Goal: Check status: Check status

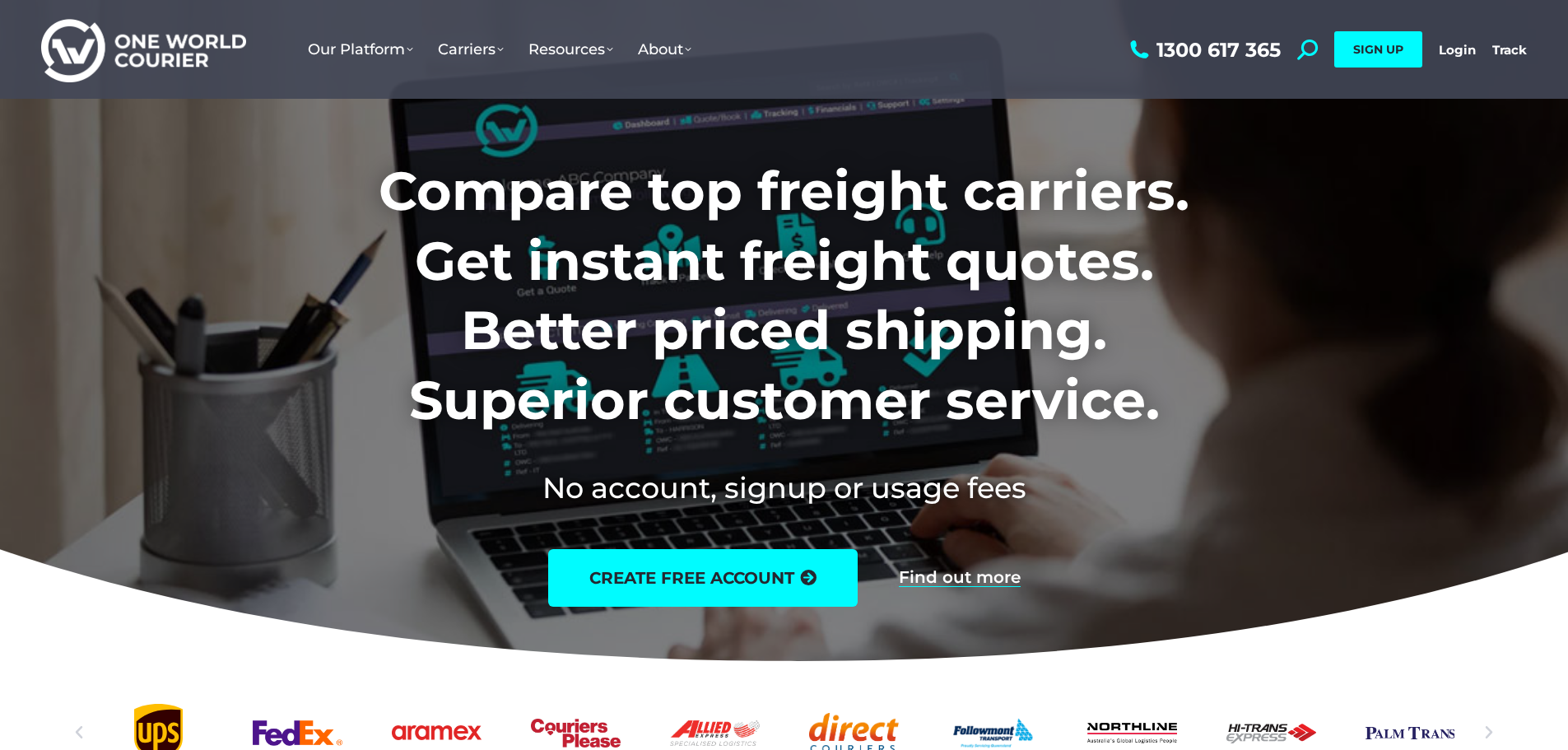
click at [1440, 46] on link "Login" at bounding box center [1458, 50] width 37 height 16
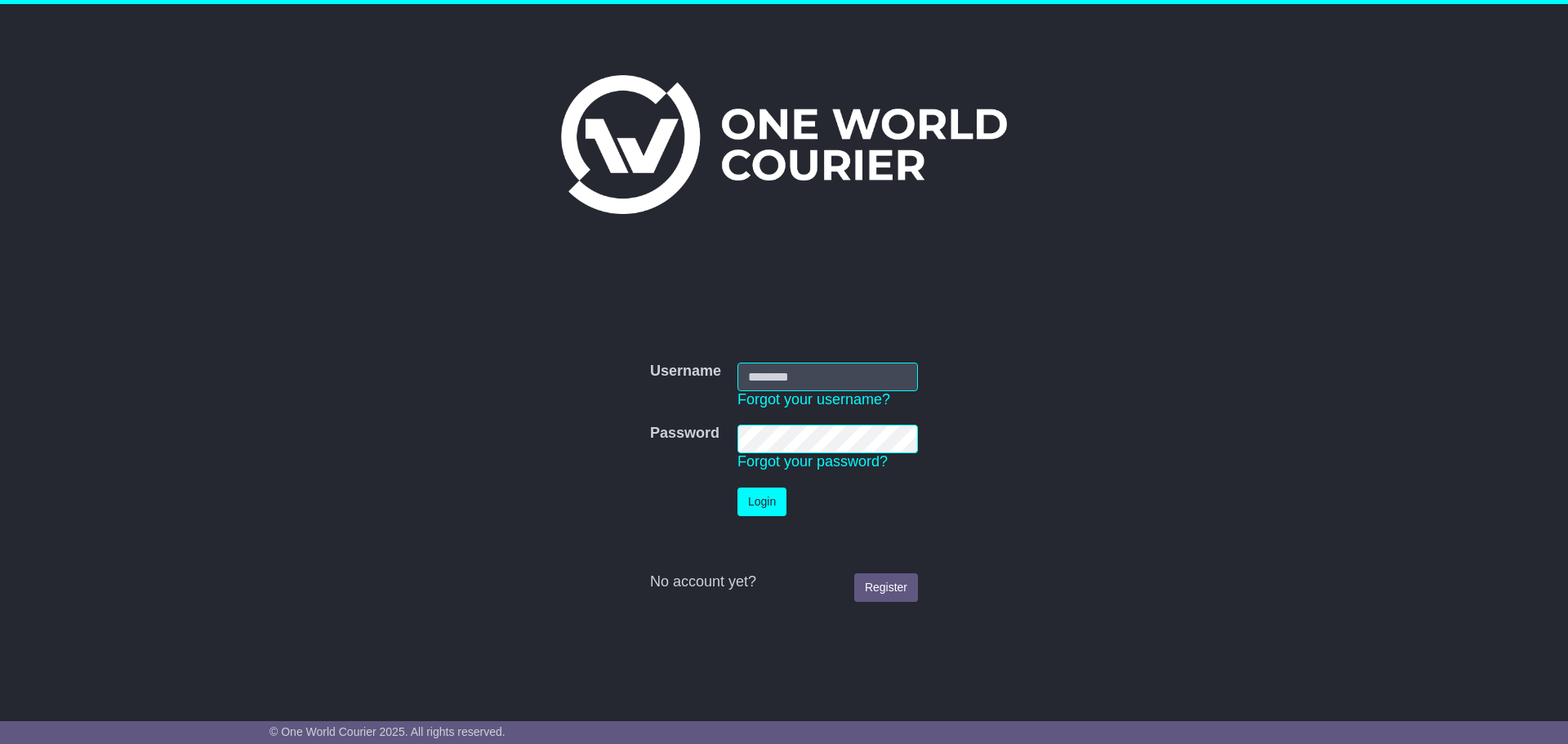
type input "**********"
click at [774, 497] on button "Login" at bounding box center [762, 501] width 49 height 28
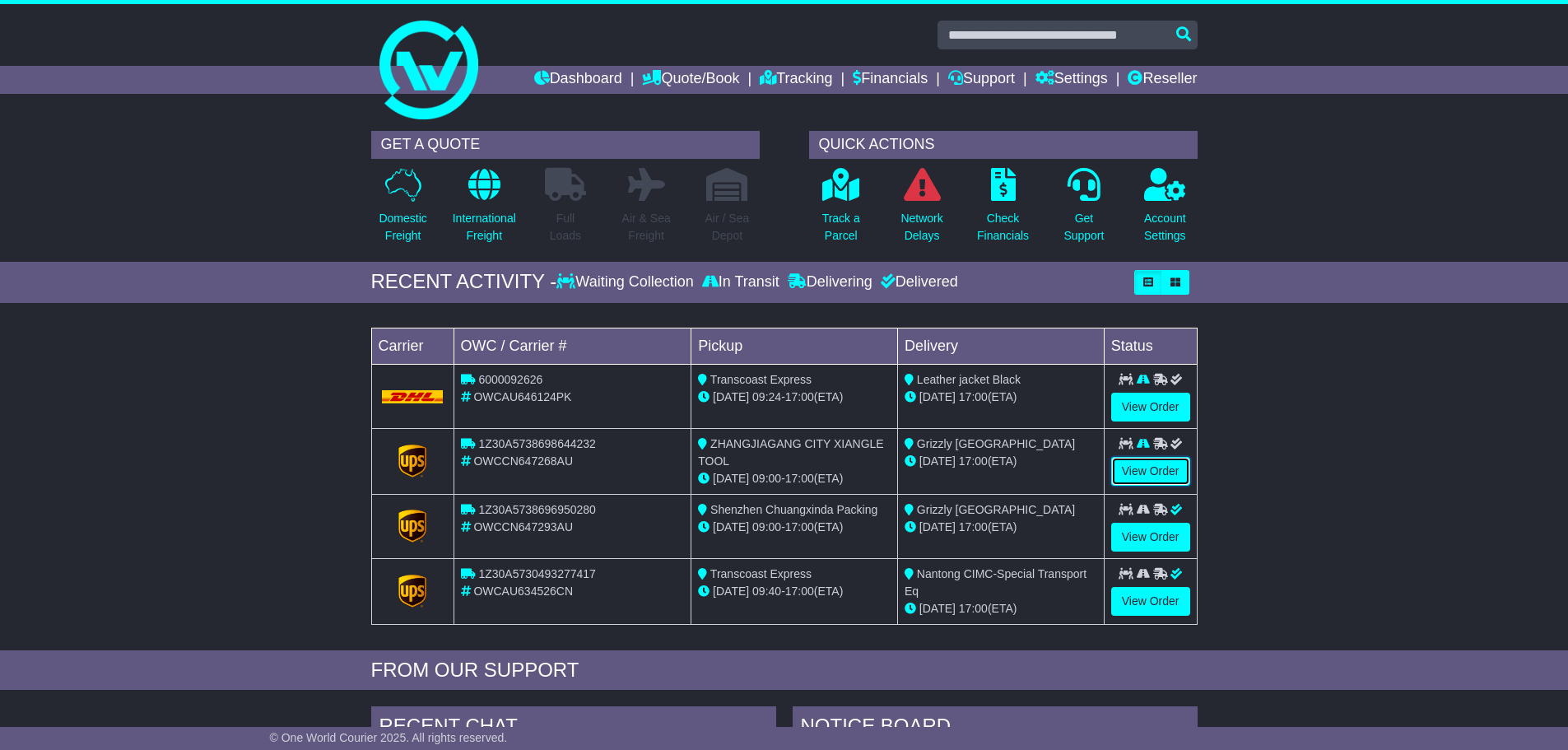
click at [1135, 470] on link "View Order" at bounding box center [1151, 471] width 79 height 28
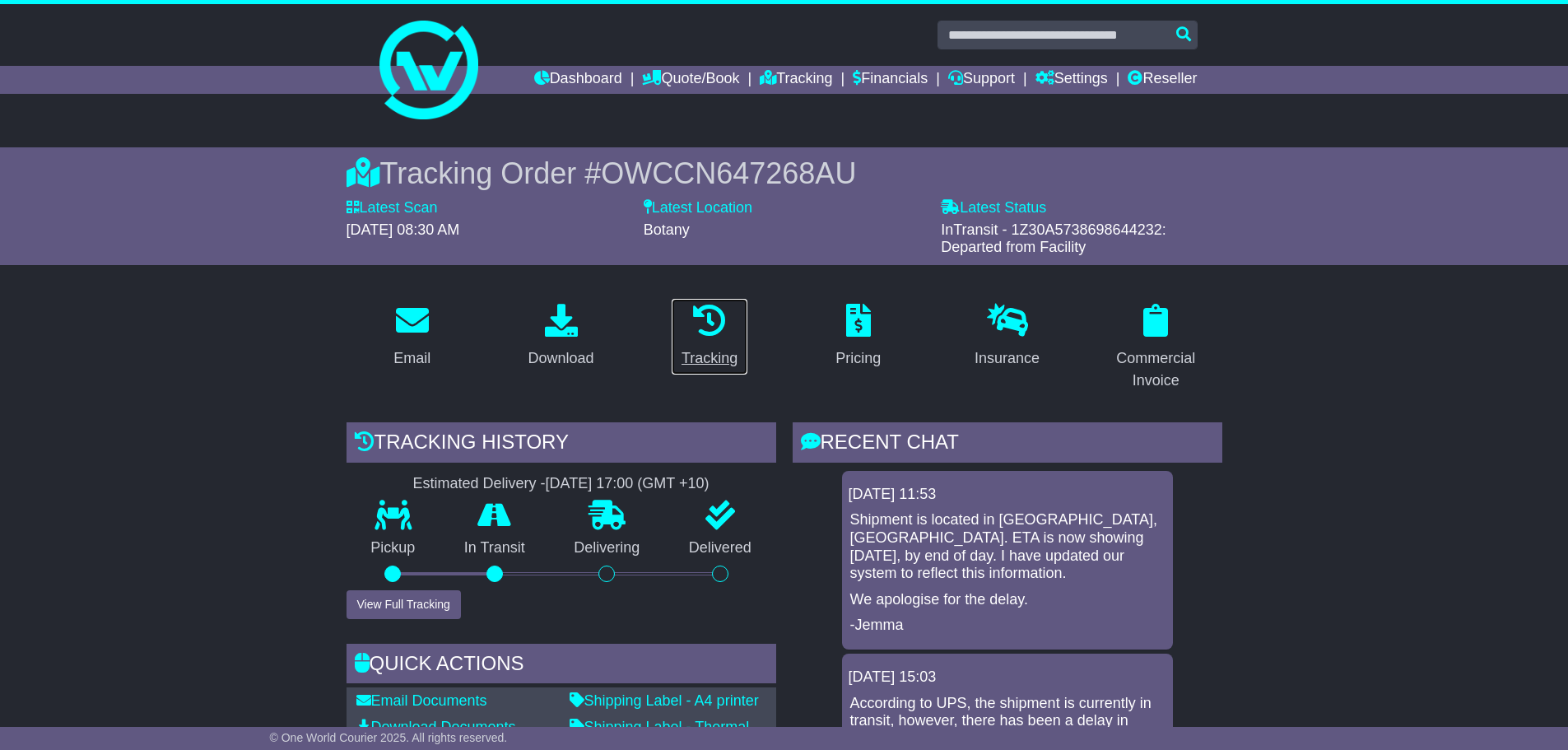
click at [709, 320] on icon at bounding box center [709, 320] width 33 height 33
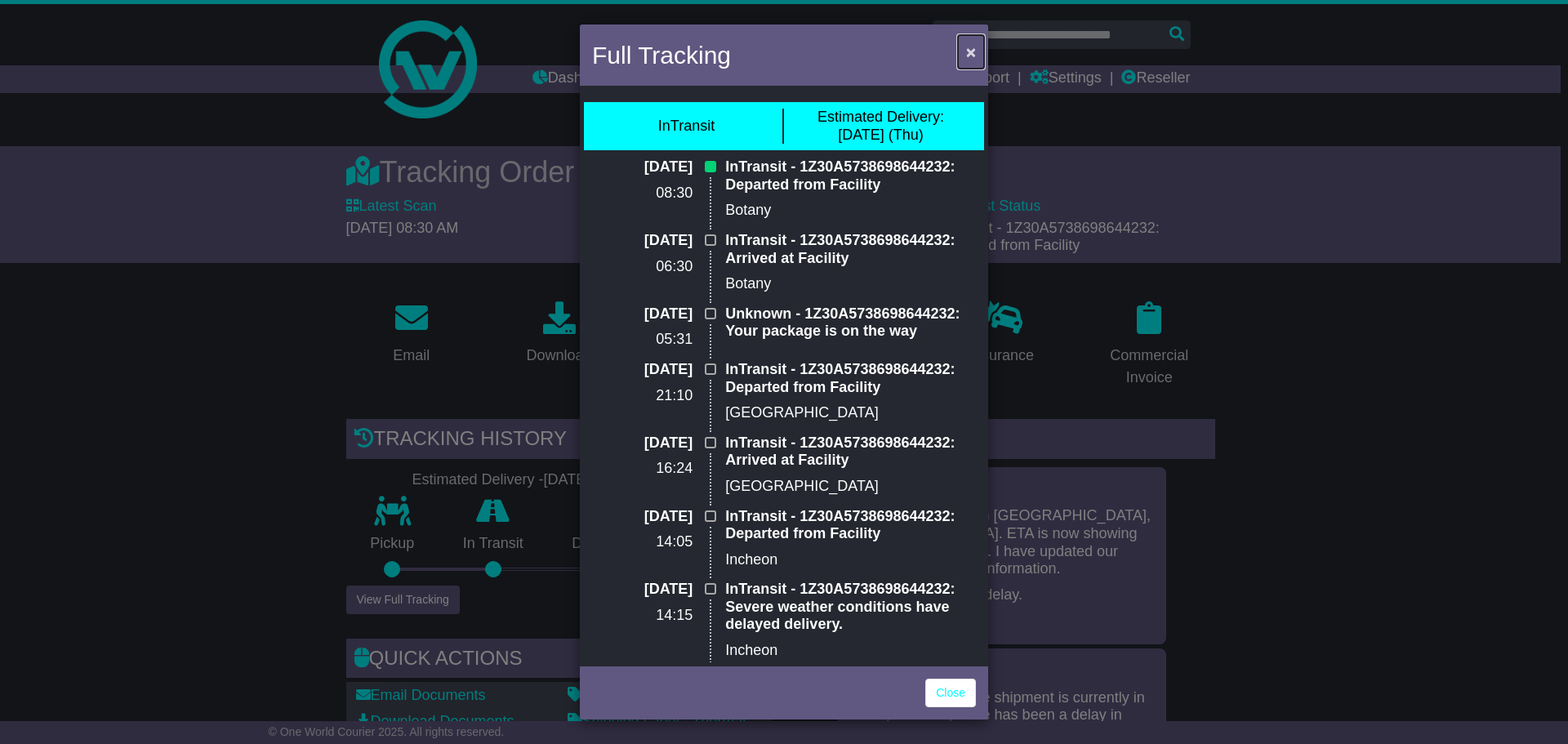
click at [977, 54] on button "×" at bounding box center [972, 52] width 26 height 33
